Goal: Information Seeking & Learning: Learn about a topic

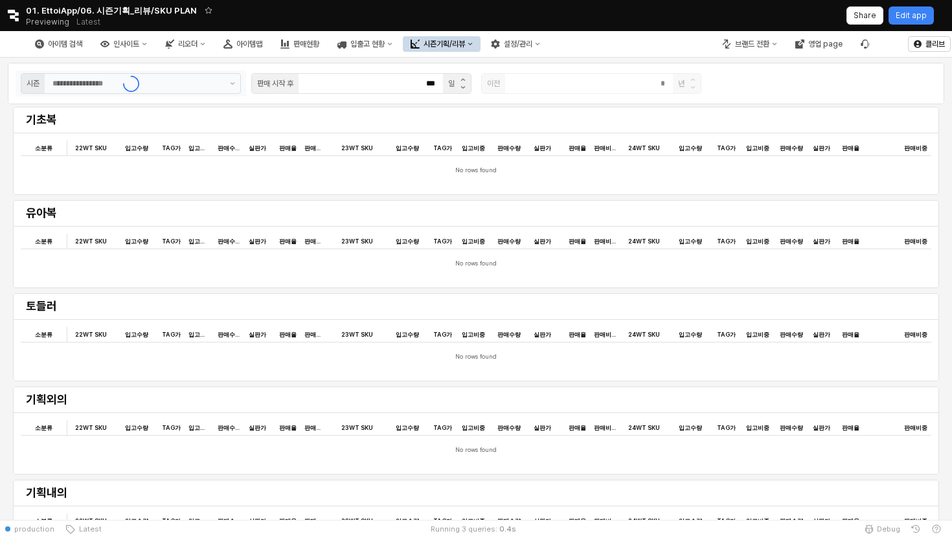
type input "*******"
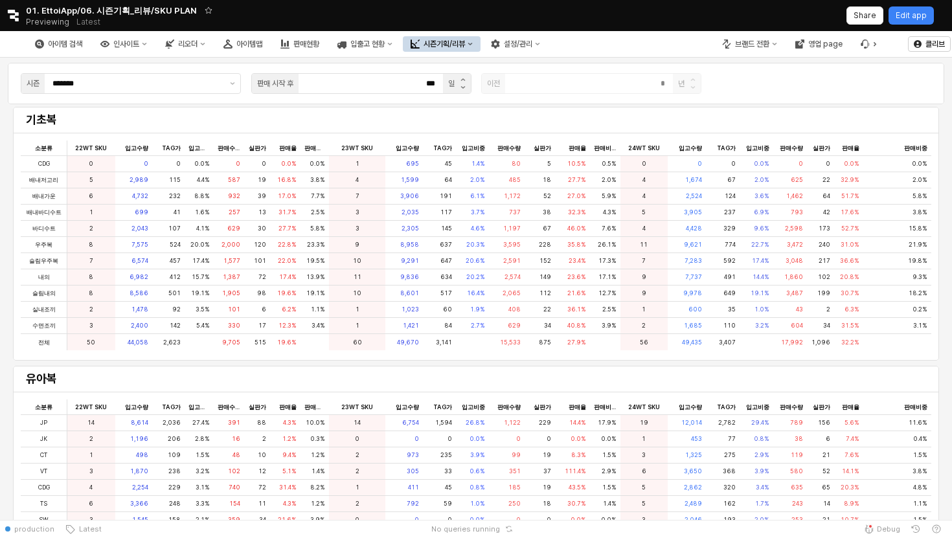
click at [465, 48] on div "시즌기획/리뷰" at bounding box center [443, 43] width 41 height 9
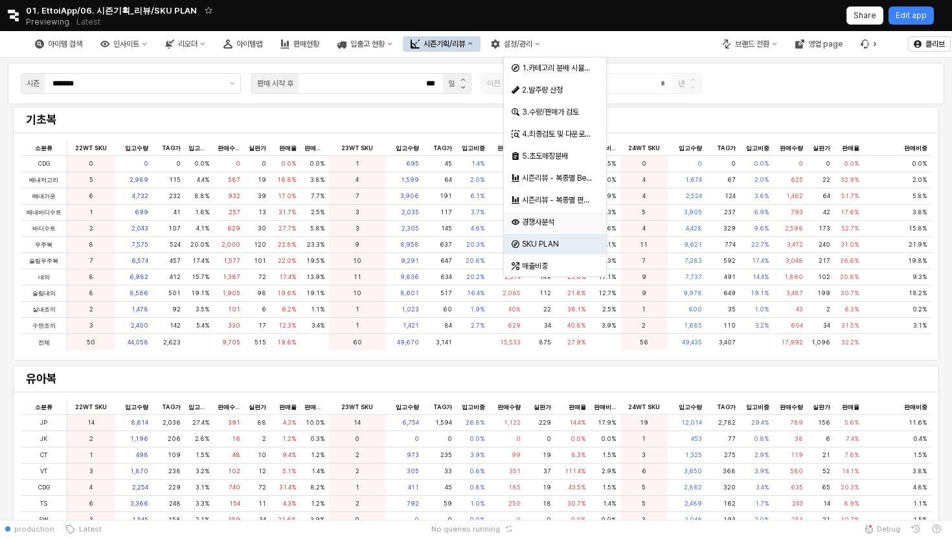
click at [544, 218] on div "경쟁사분석" at bounding box center [556, 222] width 69 height 10
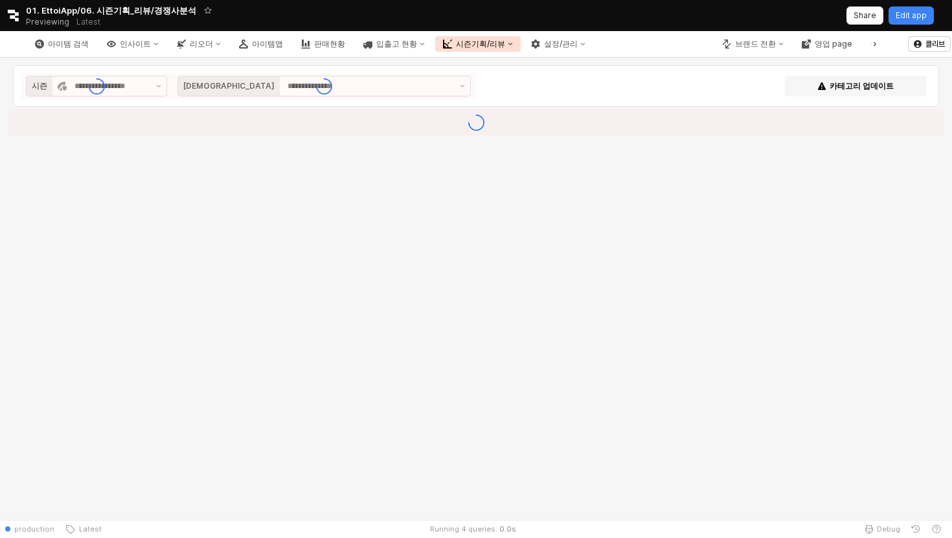
type input "**********"
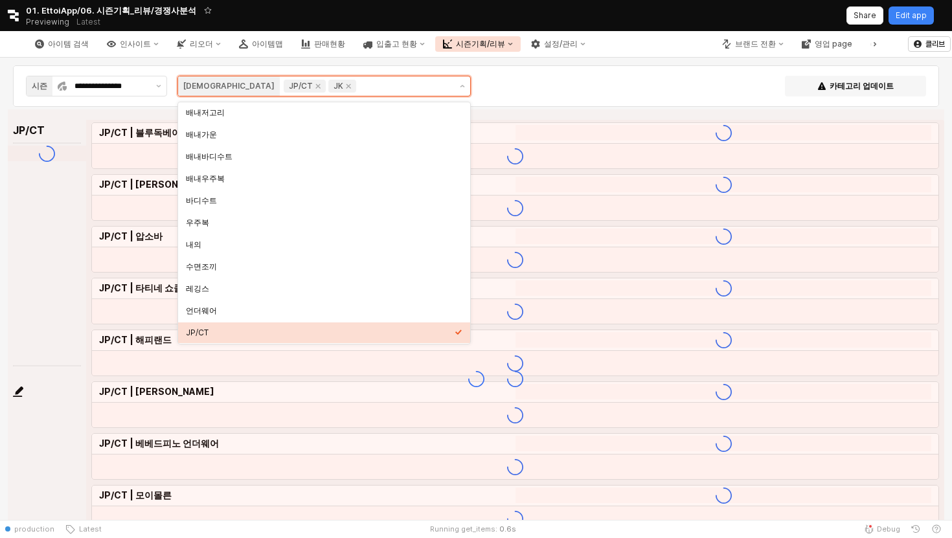
click at [359, 85] on input "App Frame" at bounding box center [405, 86] width 92 height 13
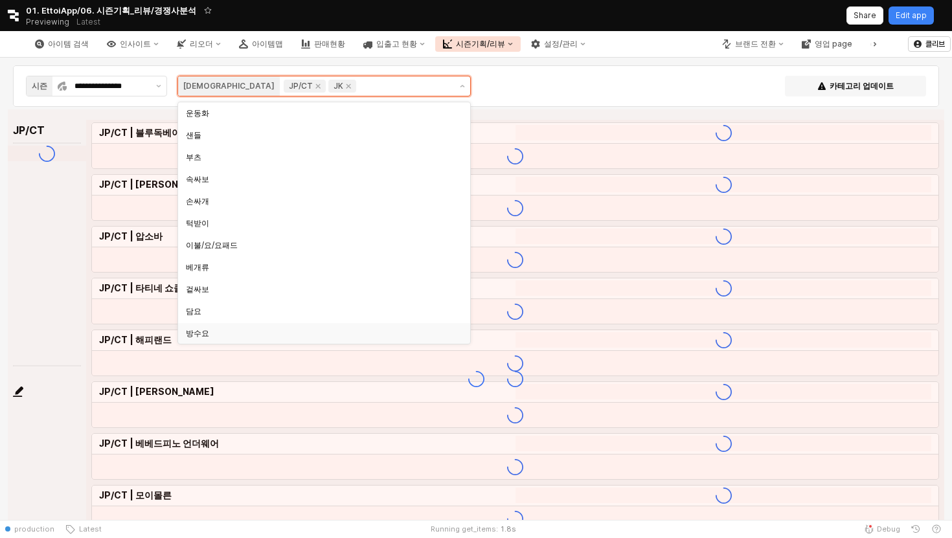
scroll to position [902, 0]
click at [246, 342] on div "미분류" at bounding box center [324, 333] width 292 height 21
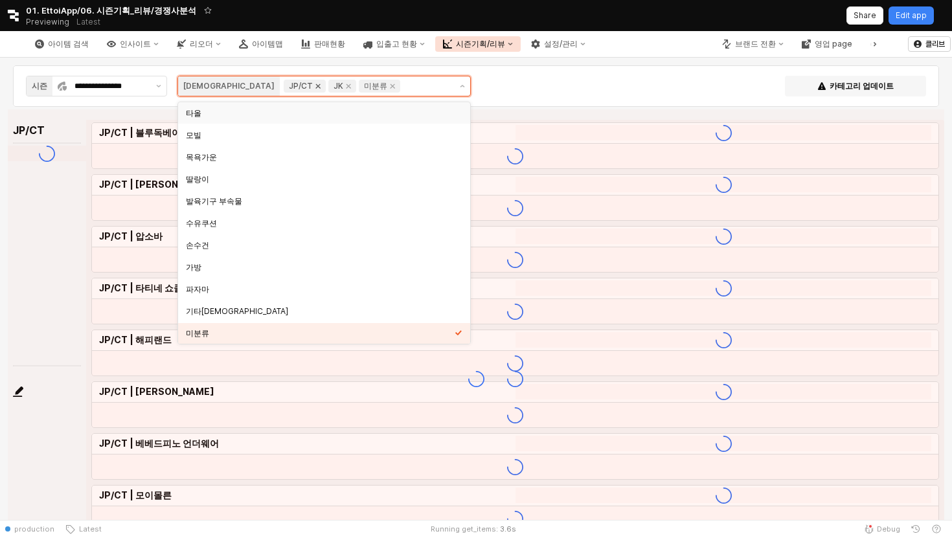
click at [313, 86] on icon "Remove JP/CT" at bounding box center [318, 86] width 10 height 10
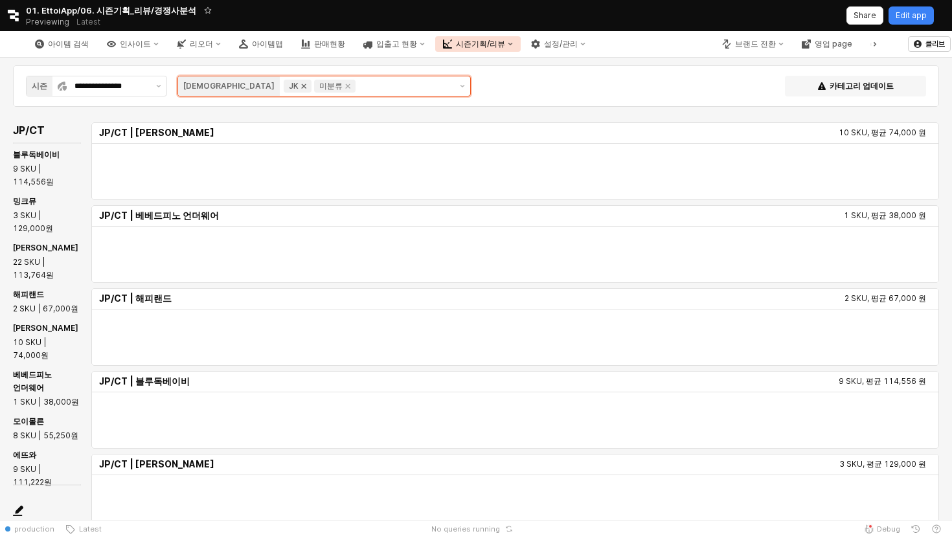
click at [298, 84] on icon "Remove JK" at bounding box center [303, 86] width 10 height 10
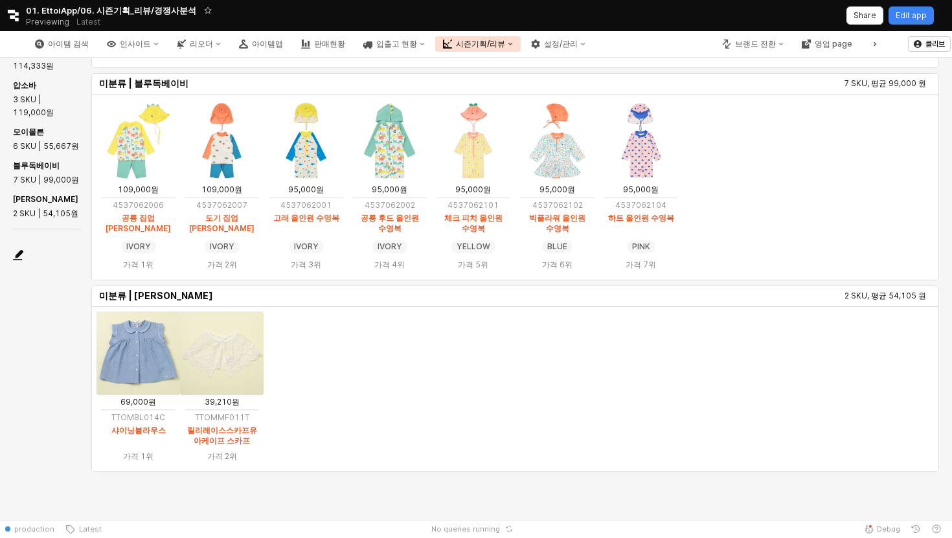
scroll to position [19, 0]
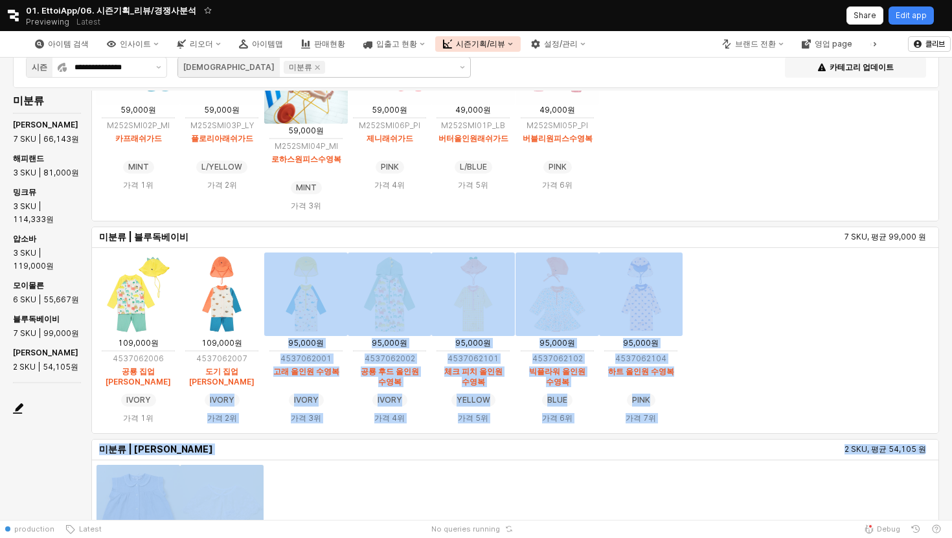
drag, startPoint x: 299, startPoint y: 473, endPoint x: 188, endPoint y: 388, distance: 140.4
click at [187, 388] on ol "미분류 | 압소바 3 SKU, 평균 119,000 원 129,000원 A2339101 [압소바] 블린 원피스 수영복 A2339101 가격 1위…" at bounding box center [515, 203] width 858 height 849
click at [343, 469] on ol "69,000원 TTOMBL014C 샤이닝블라우스 가격 1위 39,210원 TTOMMF011T 릴리레이스스카프유아케이프 스카프 가격 2위" at bounding box center [514, 542] width 837 height 161
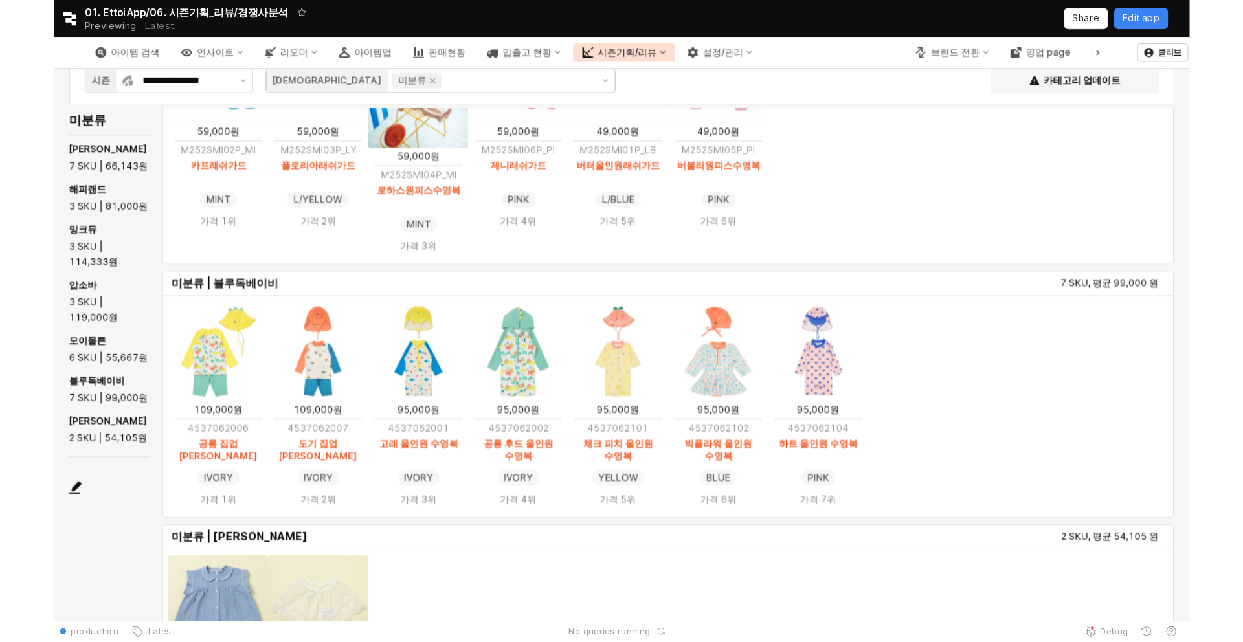
scroll to position [172, 0]
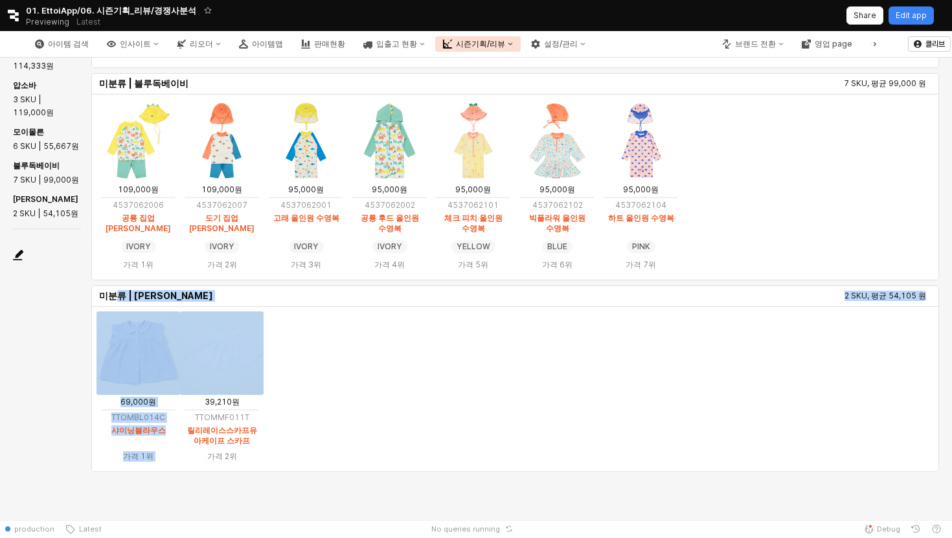
drag, startPoint x: 279, startPoint y: 461, endPoint x: 116, endPoint y: 292, distance: 234.9
click at [116, 292] on section "미분류 | 타티네 쇼콜라 2 SKU, 평균 54,105 원 69,000원 TTOMBL014C 샤이닝블라우스 가격 1위 39,210원 TTOMM…" at bounding box center [514, 378] width 847 height 186
click at [116, 292] on h6 "미분류 | [PERSON_NAME]" at bounding box center [203, 296] width 208 height 12
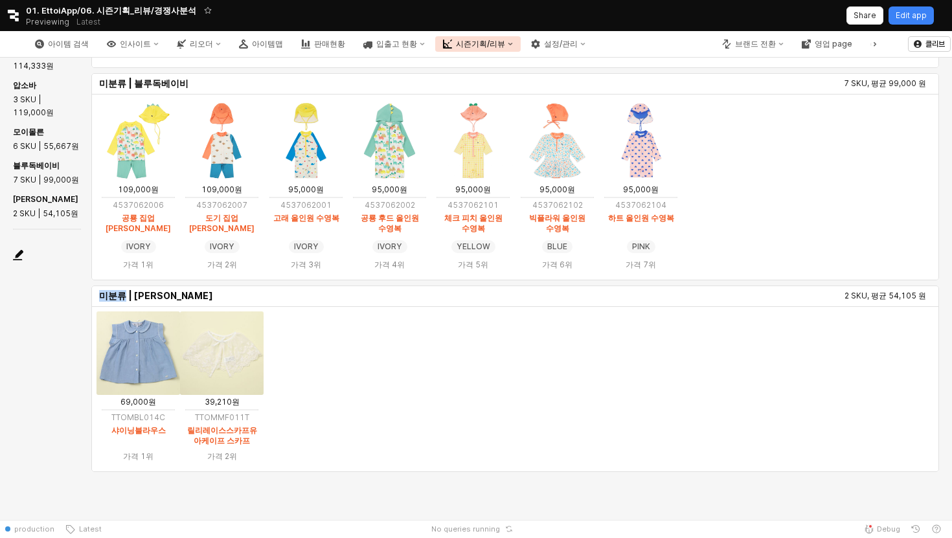
click at [116, 292] on h6 "미분류 | [PERSON_NAME]" at bounding box center [203, 296] width 208 height 12
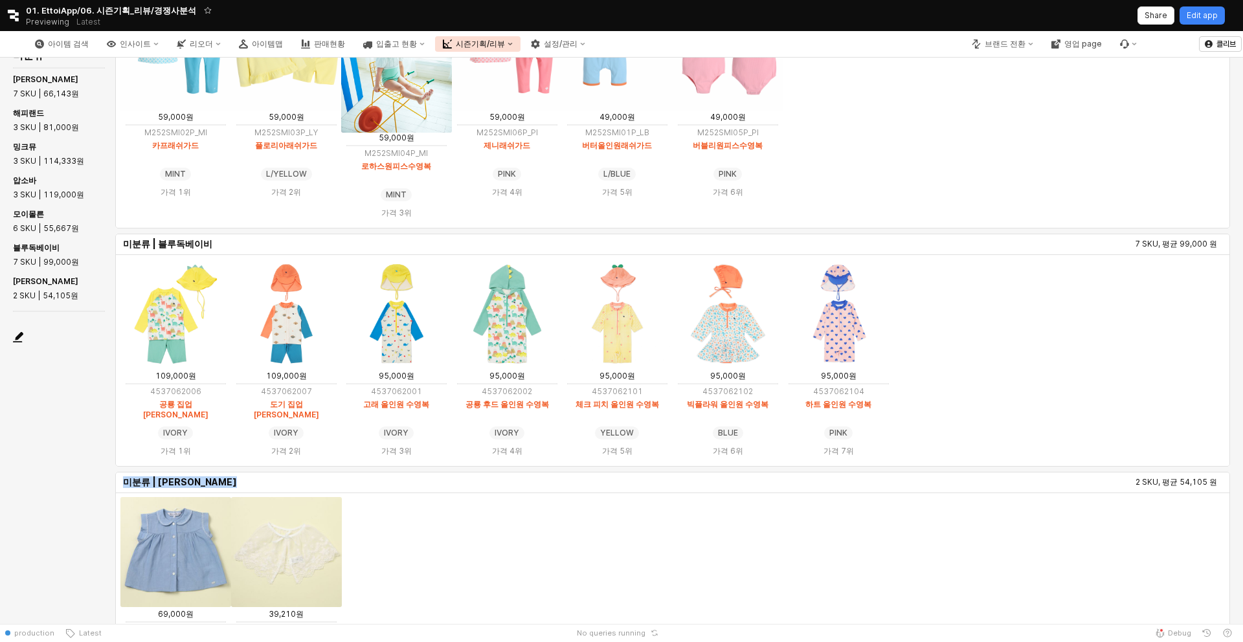
scroll to position [10, 0]
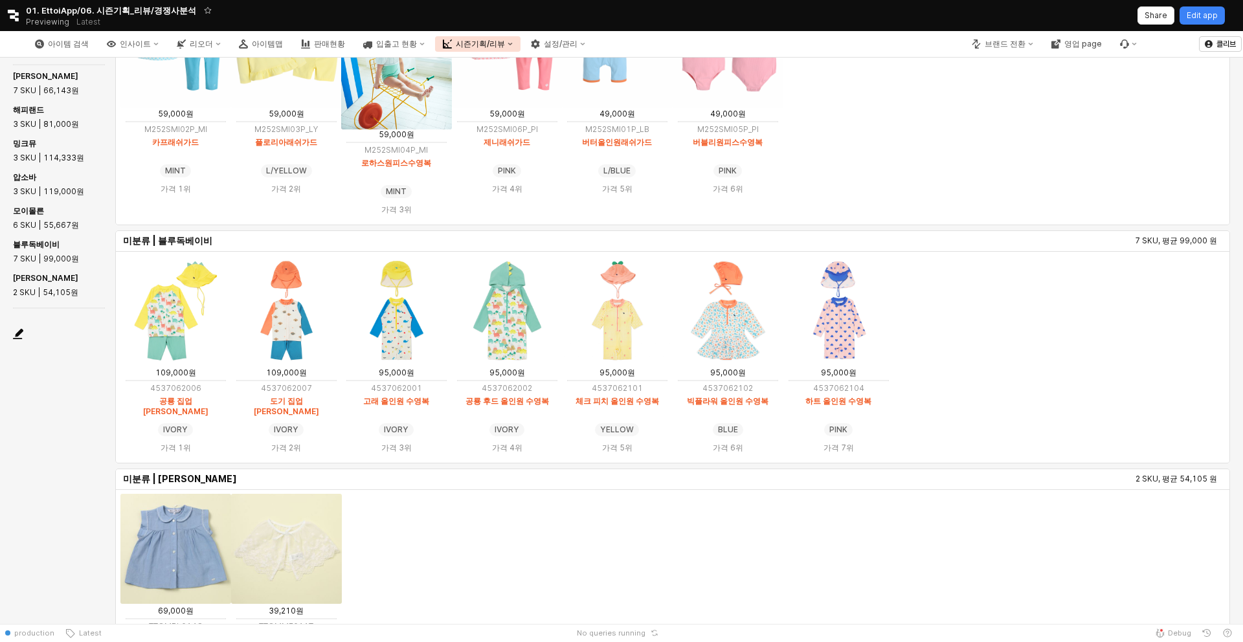
click at [568, 537] on ol "69,000원 TTOMBL014C 샤이닝블라우스 가격 1위 39,210원 TTOMMF011T 릴리레이스스카프유아케이프 스카프 가격 2위" at bounding box center [672, 585] width 1104 height 186
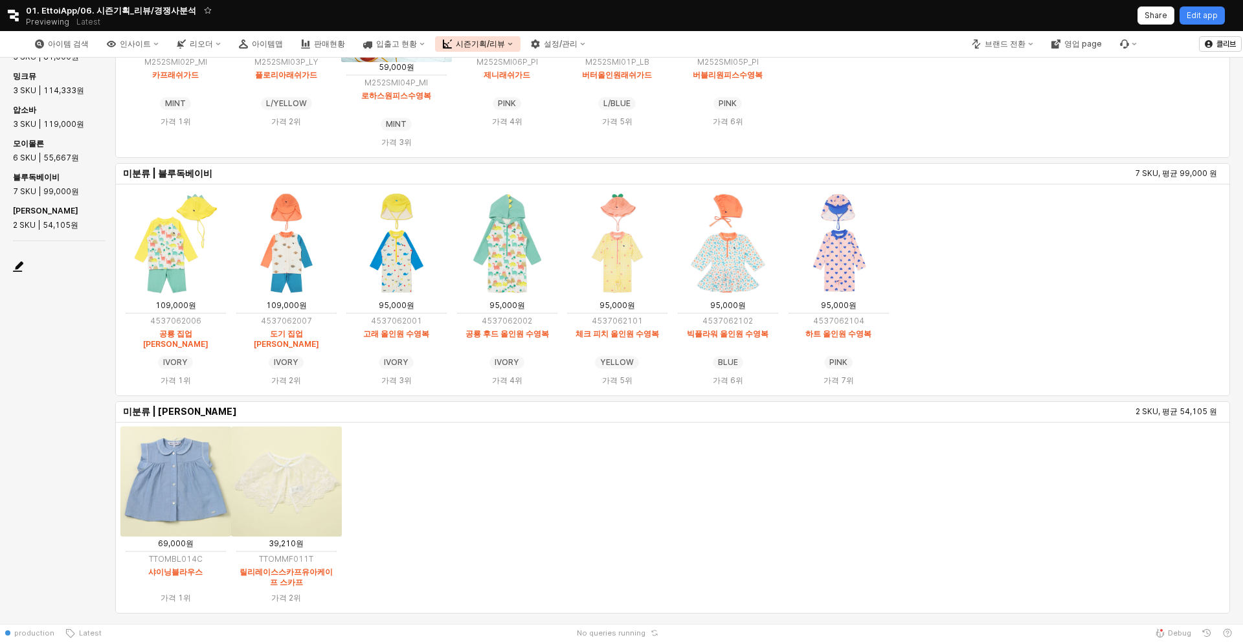
scroll to position [172, 0]
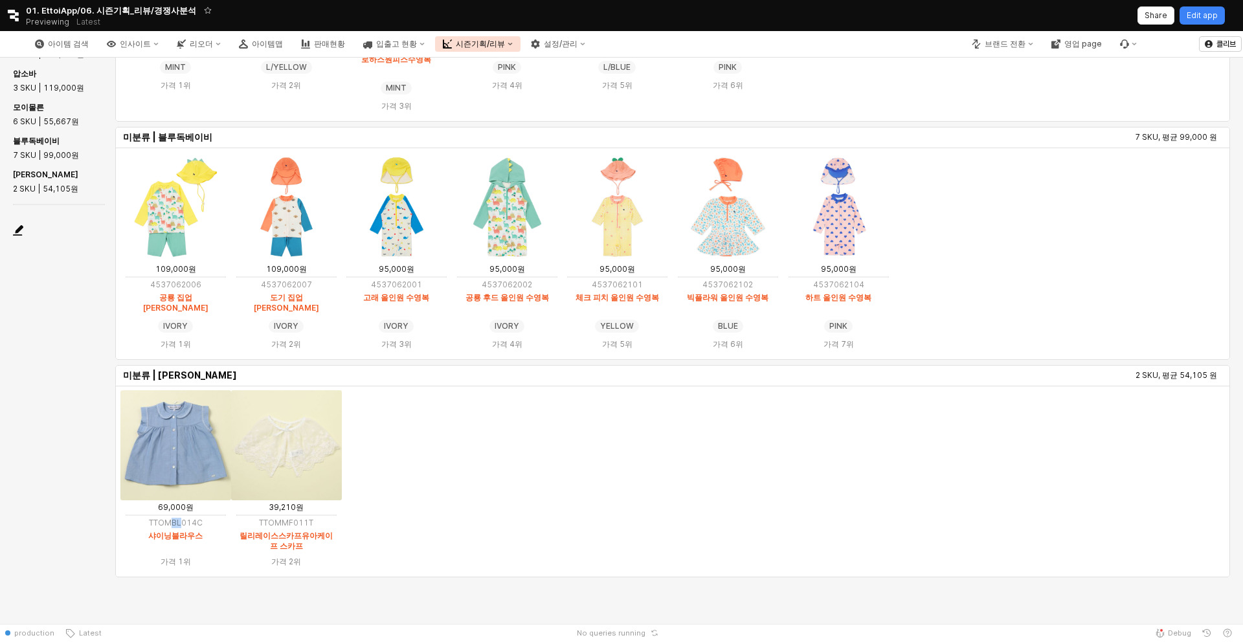
drag, startPoint x: 173, startPoint y: 523, endPoint x: 181, endPoint y: 522, distance: 8.5
click at [181, 522] on p "TTOMBL014C" at bounding box center [175, 523] width 111 height 12
click at [287, 524] on p "TTOMMF011T" at bounding box center [286, 523] width 111 height 12
drag, startPoint x: 283, startPoint y: 524, endPoint x: 293, endPoint y: 524, distance: 9.7
click at [293, 524] on p "TTOMMF011T" at bounding box center [286, 523] width 111 height 12
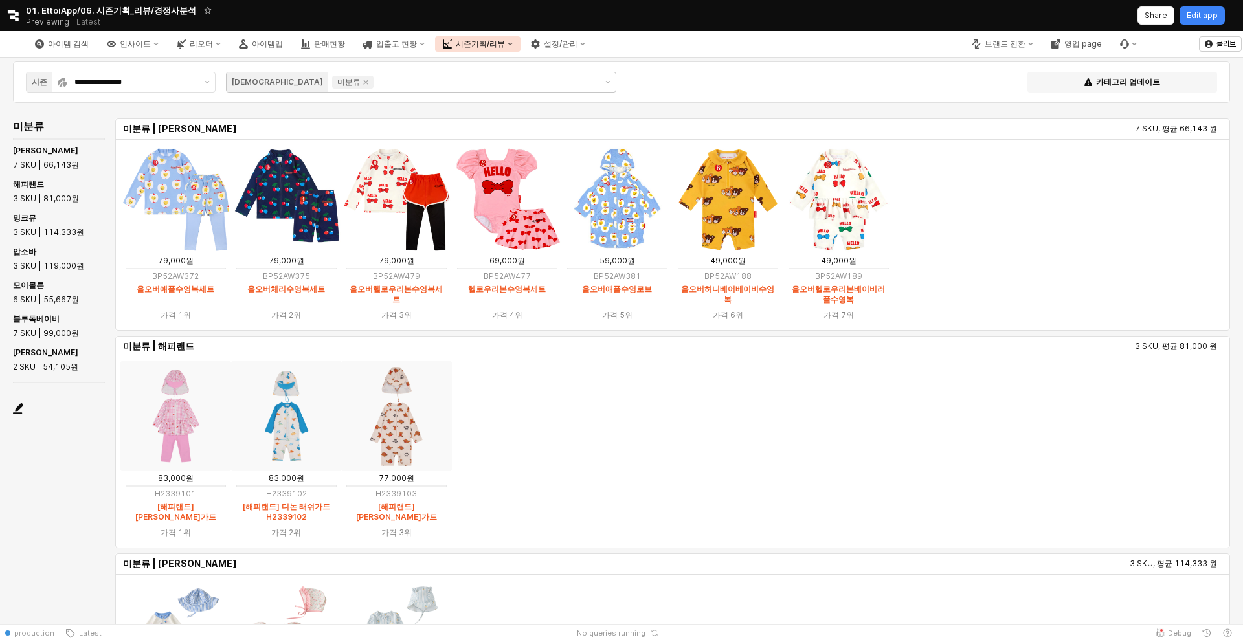
scroll to position [0, 0]
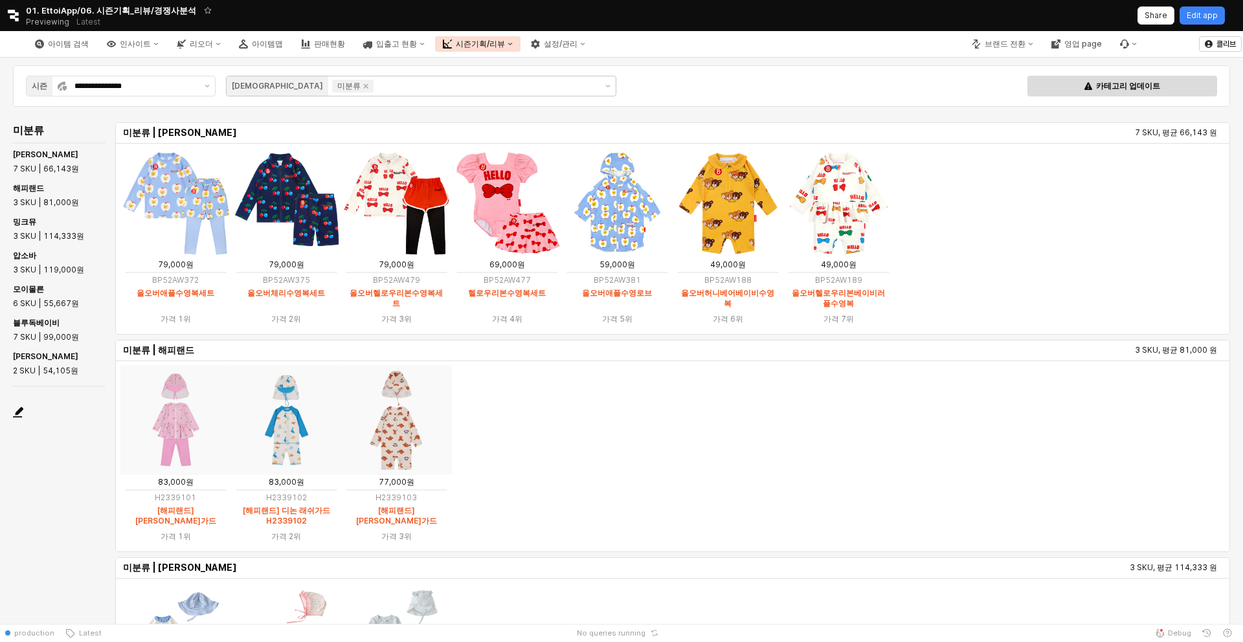
click at [951, 87] on p "카테고리 업데이트" at bounding box center [1128, 86] width 64 height 10
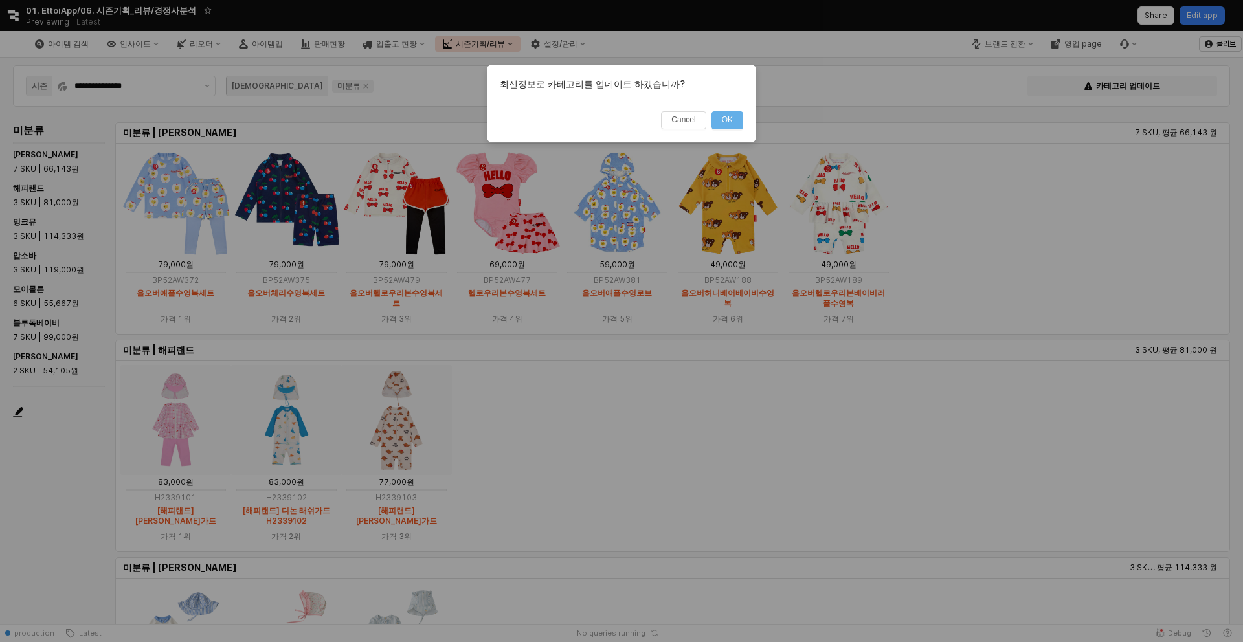
click at [725, 126] on button "OK" at bounding box center [727, 120] width 32 height 18
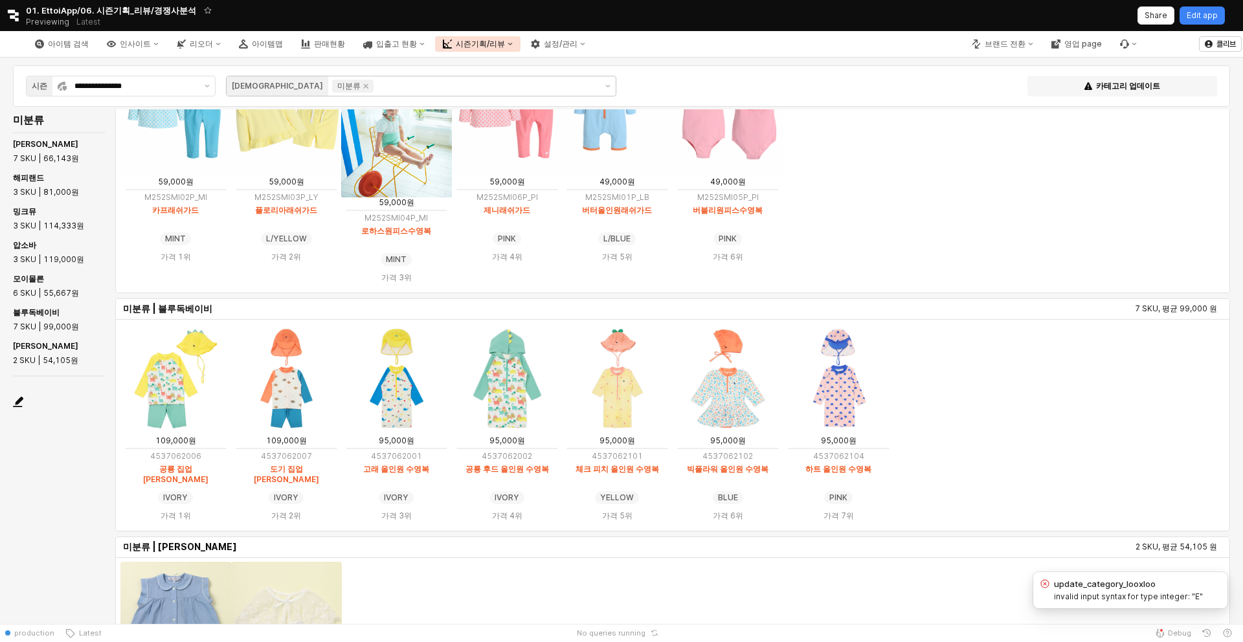
scroll to position [172, 0]
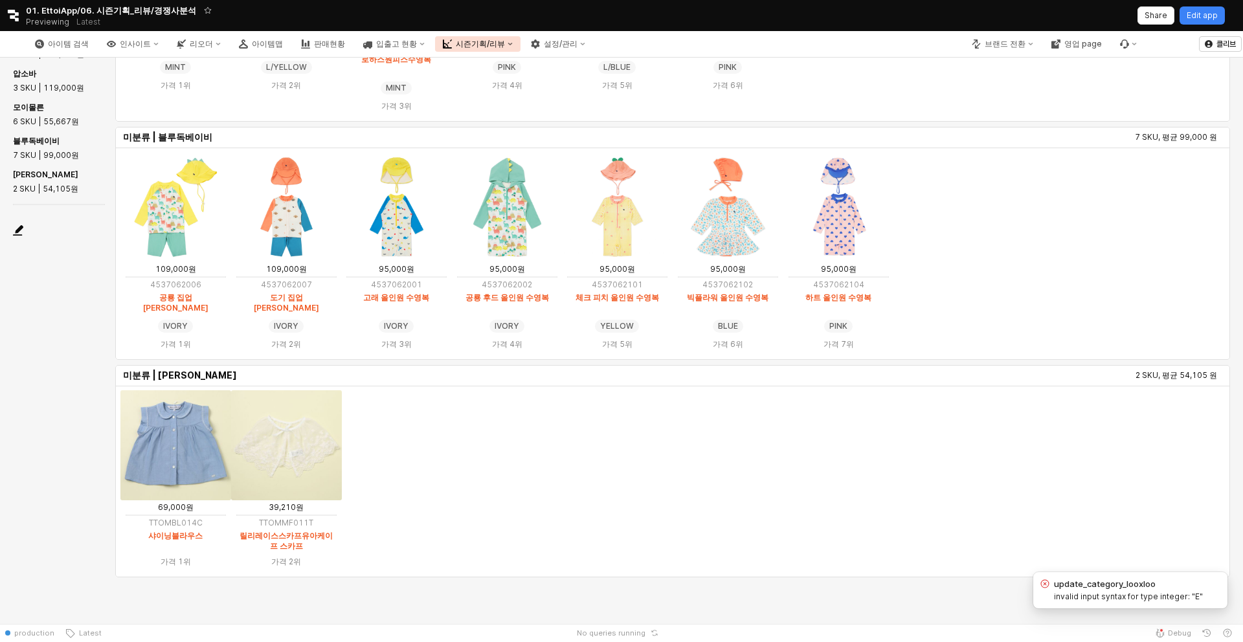
click at [951, 537] on div "**********" at bounding box center [621, 255] width 1243 height 738
click at [951, 16] on button "Edit app" at bounding box center [1202, 15] width 45 height 18
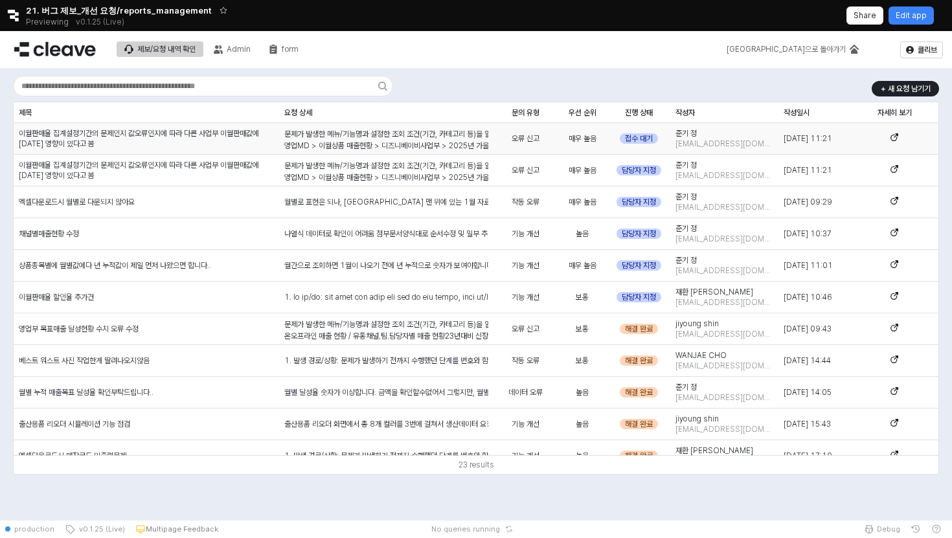
click at [361, 138] on div "문제가 발생한 메뉴/기능명과 설정한 조회 조건(기간, 카테고리 등)을 알려주세요. 영업MD > 이월상품 매출현황 > 디즈니베이비사업부 > 20…" at bounding box center [386, 306] width 204 height 357
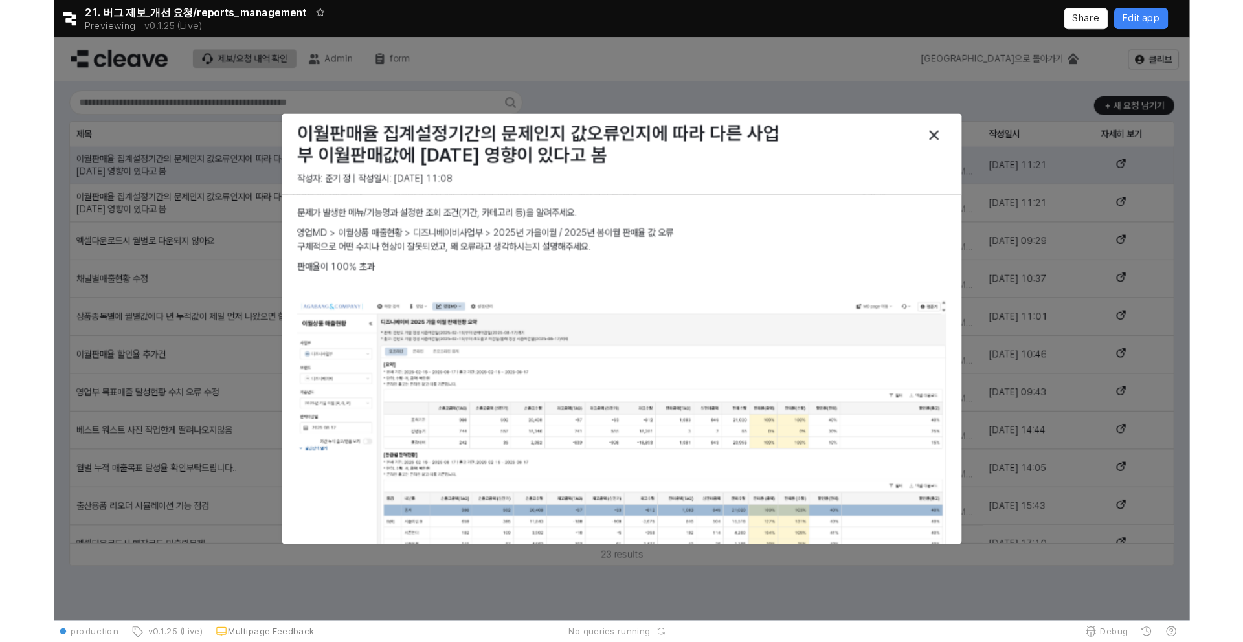
scroll to position [655, 0]
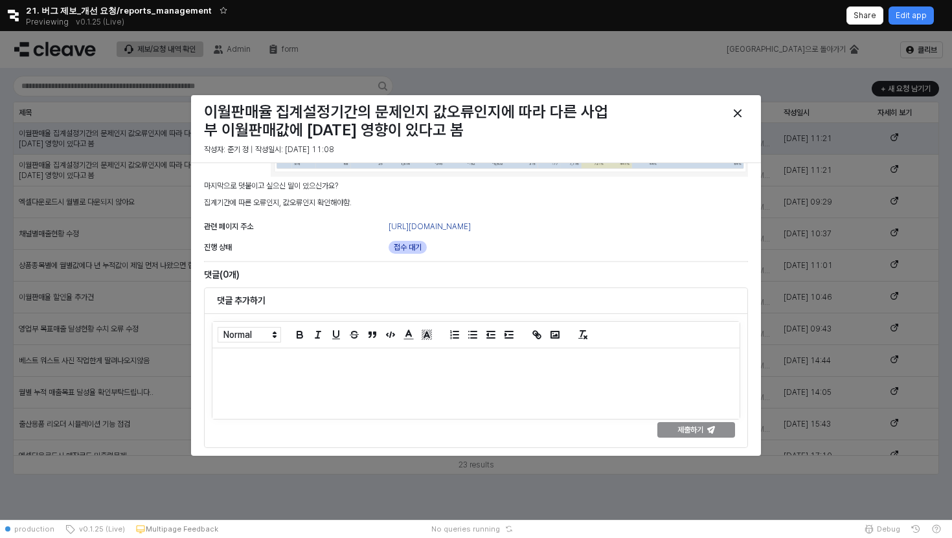
click at [131, 363] on div at bounding box center [476, 275] width 952 height 489
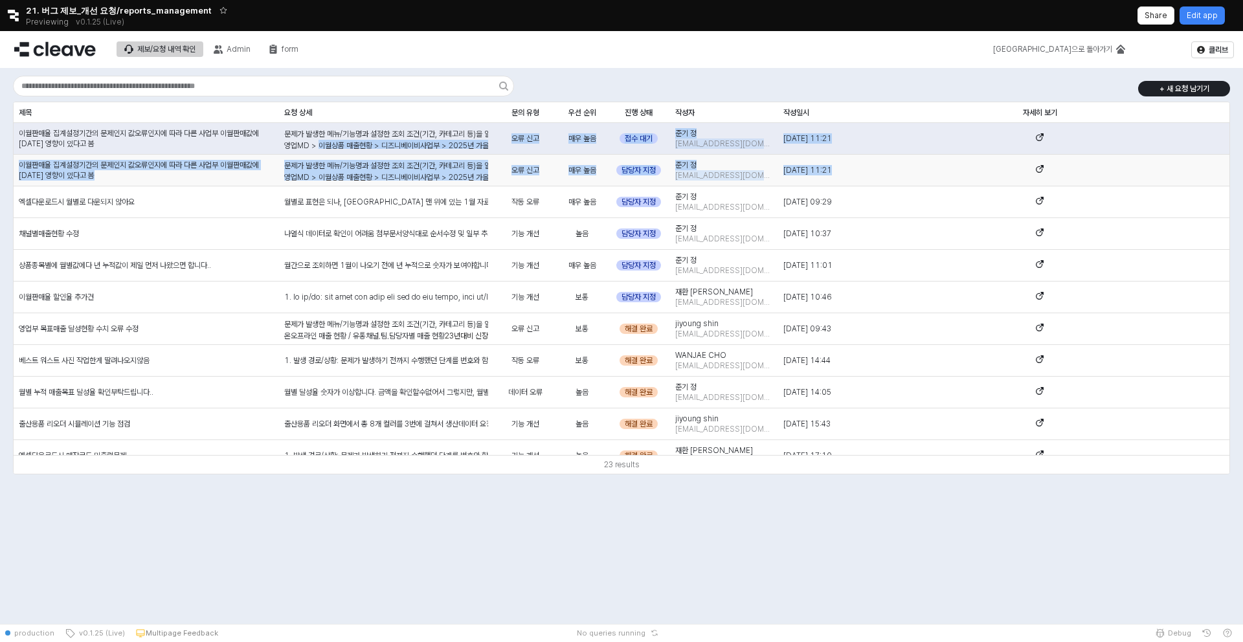
drag, startPoint x: 868, startPoint y: 173, endPoint x: 317, endPoint y: 142, distance: 551.8
click at [317, 142] on div "이월판매율 집계설정기간의 문제인지 값오류인지에 따라 다른 사업부 이월판매값에 대한 영향이 있다고 봄 문제가 발생한 메뉴/기능명과 설정한 조회 …" at bounding box center [622, 488] width 1216 height 730
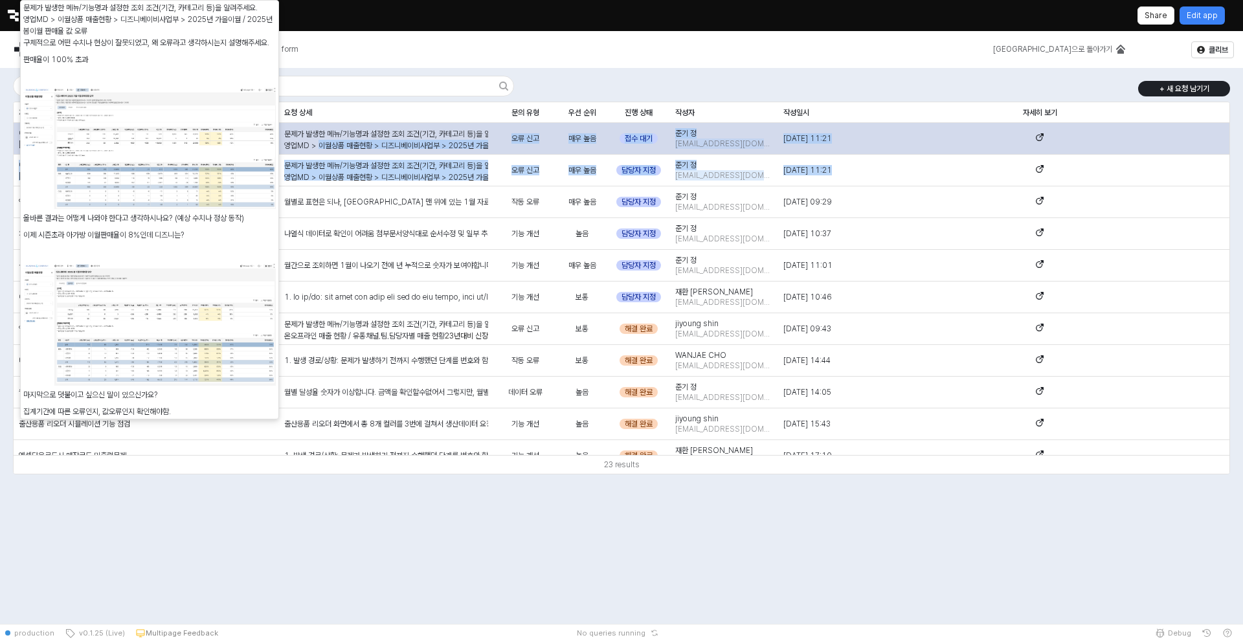
click at [317, 142] on p "영업MD > 이월상품 매출현황 > 디즈니베이비사업부 > 2025년 가을이월 / 2025년 봄이월 판매율 값 오류" at bounding box center [386, 146] width 204 height 12
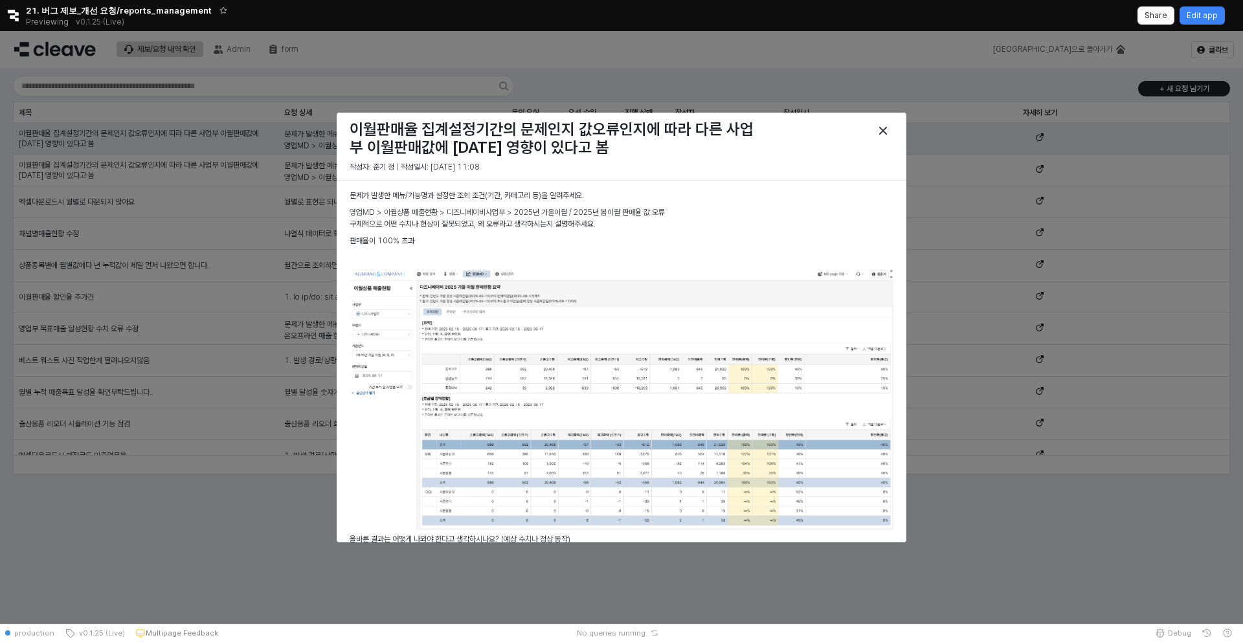
click at [951, 157] on div at bounding box center [621, 327] width 1243 height 593
